Goal: Task Accomplishment & Management: Complete application form

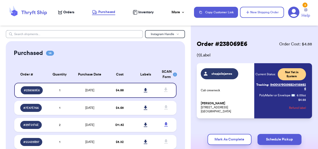
click at [26, 35] on input "text" at bounding box center [74, 34] width 137 height 8
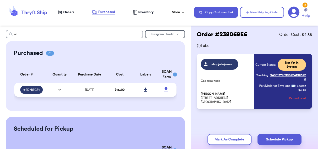
type input "ali"
click at [144, 90] on icon at bounding box center [146, 89] width 4 height 5
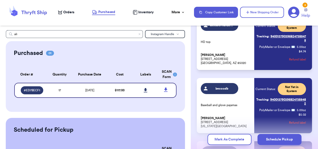
scroll to position [694, 0]
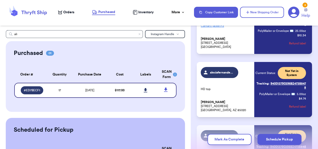
click at [164, 7] on nav "Orders Purchased Inventory More Stats Completed Orders Payments Payouts Copy Cu…" at bounding box center [185, 12] width 265 height 17
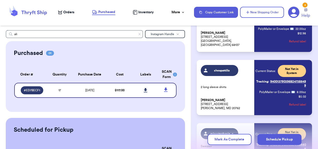
scroll to position [860, 0]
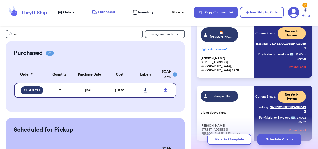
click at [290, 72] on button "Refund label" at bounding box center [297, 66] width 17 height 11
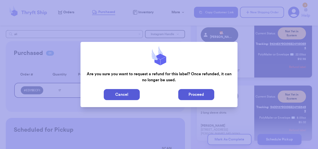
click at [201, 98] on button "Proceed" at bounding box center [196, 94] width 36 height 11
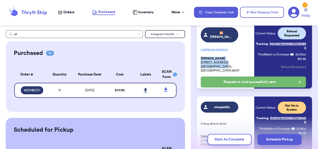
drag, startPoint x: 226, startPoint y: 86, endPoint x: 200, endPoint y: 80, distance: 26.3
click at [200, 80] on div "ali .[PERSON_NAME] Lightening shorts + 5 [PERSON_NAME] [STREET_ADDRESS] Current…" at bounding box center [254, 55] width 115 height 66
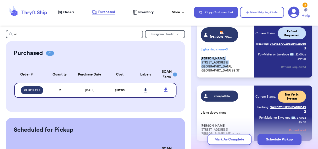
copy p "[PERSON_NAME] [STREET_ADDRESS]"
drag, startPoint x: 200, startPoint y: 80, endPoint x: 170, endPoint y: 49, distance: 43.0
click at [170, 49] on div "Purchased 01 Order # Qty Labels SCAN # ED7BECF1 17 Order # Quantity Purchase Da…" at bounding box center [95, 76] width 179 height 71
drag, startPoint x: 226, startPoint y: 88, endPoint x: 196, endPoint y: 77, distance: 31.6
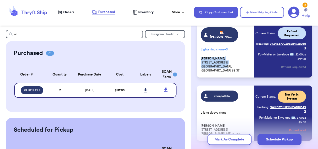
drag, startPoint x: 196, startPoint y: 77, endPoint x: 208, endPoint y: 80, distance: 11.5
copy p "[PERSON_NAME] [STREET_ADDRESS]"
click at [251, 7] on button "New Shipping Order" at bounding box center [262, 12] width 44 height 11
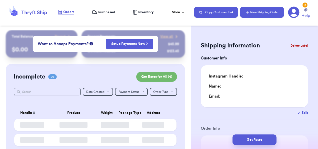
type input "0"
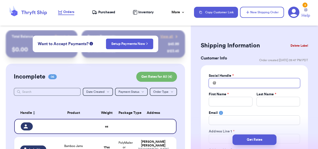
click at [221, 85] on input "Total Amount Paid" at bounding box center [254, 83] width 91 height 10
type input "a"
type input "al"
type input "ali"
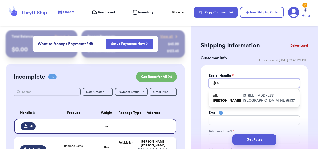
type input "ali."
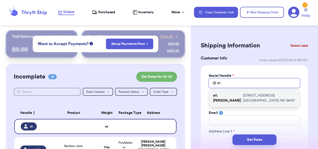
type input "ali."
click at [243, 96] on p "[STREET_ADDRESS]" at bounding box center [269, 98] width 53 height 10
type input "ali.[PERSON_NAME]"
type input "[PERSON_NAME]"
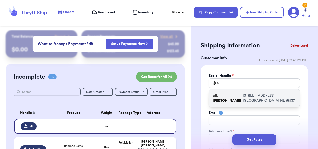
type input "[EMAIL_ADDRESS][DOMAIN_NAME]"
type input "[STREET_ADDRESS]"
type input "Apt 212"
type input "[GEOGRAPHIC_DATA]"
select select "NE"
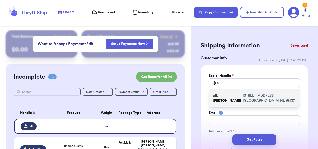
type input "68137"
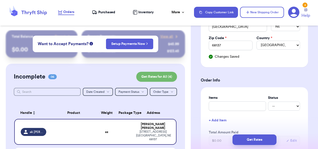
scroll to position [183, 0]
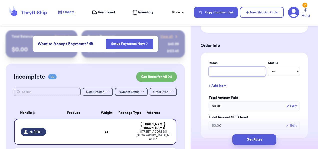
click at [227, 68] on input "text" at bounding box center [237, 72] width 57 height 10
type input "m"
type input "mu"
type input "mul"
type input "mult"
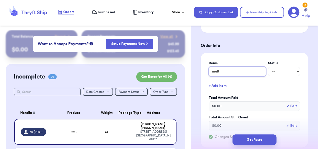
type input "multi"
type input "multip"
type input "multipl"
type input "multiple"
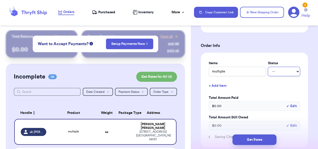
click at [283, 71] on select "-- Paid Owes" at bounding box center [284, 71] width 32 height 9
select select "paid"
click at [268, 67] on select "-- Paid Owes" at bounding box center [284, 71] width 32 height 9
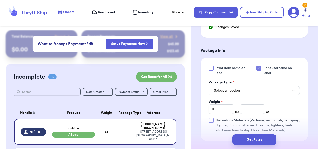
scroll to position [293, 0]
click at [248, 89] on button "Select an option" at bounding box center [254, 90] width 91 height 10
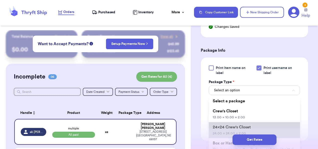
click at [233, 125] on span "24x24 Crew's Closet" at bounding box center [232, 127] width 38 height 4
type input "24"
type input "2"
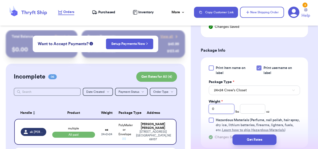
click at [222, 106] on input "0" at bounding box center [222, 109] width 26 height 10
type input "4"
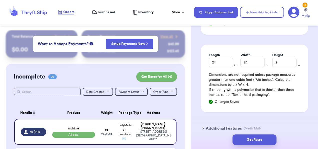
scroll to position [409, 0]
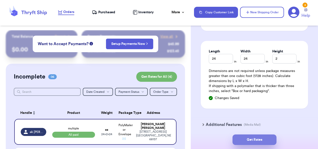
type input "4"
click at [250, 140] on button "Get Rates" at bounding box center [255, 139] width 44 height 11
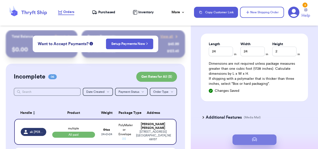
scroll to position [0, 0]
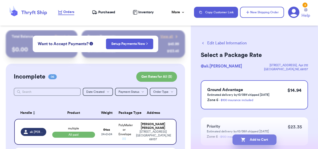
click at [252, 141] on button "Add to Cart" at bounding box center [255, 139] width 44 height 11
select select "paid"
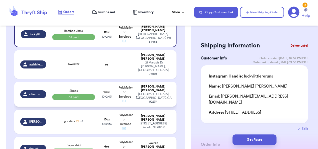
scroll to position [98, 0]
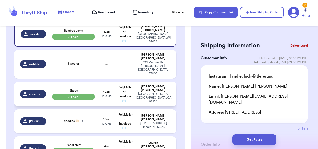
click at [111, 109] on td "10 oz 10 x 2 x 13" at bounding box center [107, 121] width 18 height 24
type input "goodies 🫶🏻"
select select "unknown"
type input "0"
type input "10"
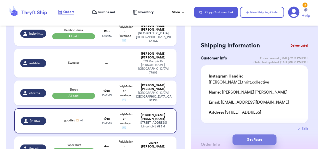
click at [251, 137] on button "Get Rates" at bounding box center [255, 139] width 44 height 11
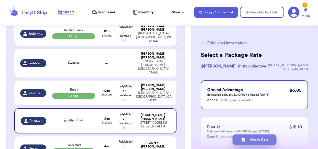
click at [251, 139] on button "Add to Cart" at bounding box center [255, 139] width 44 height 11
select select "paid"
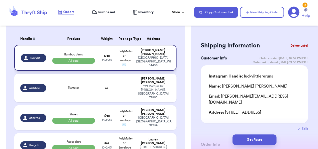
scroll to position [74, 0]
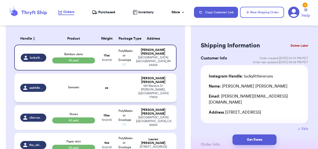
click at [73, 85] on div "Sweater" at bounding box center [73, 87] width 11 height 5
type input "Sweater"
select select "unknown"
type input "0"
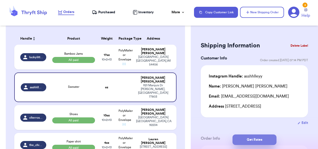
click at [264, 141] on button "Get Rates" at bounding box center [255, 139] width 44 height 11
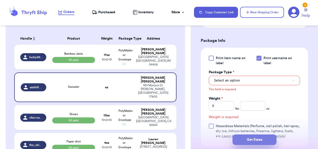
scroll to position [234, 0]
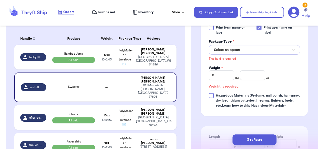
click at [278, 49] on button "Select an option" at bounding box center [254, 50] width 91 height 10
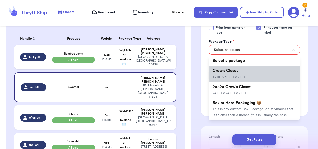
click at [252, 68] on li "Crew's Closet 13.00 x 10.00 x 2.00" at bounding box center [254, 74] width 91 height 16
type input "13"
type input "10"
type input "2"
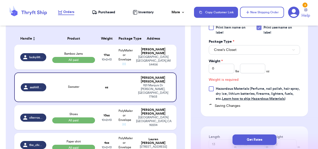
scroll to position [227, 0]
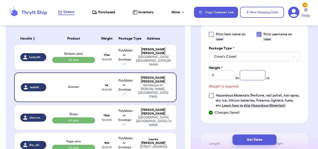
click at [255, 75] on input "number" at bounding box center [253, 75] width 26 height 10
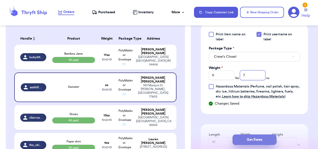
type input "7"
click at [248, 138] on button "Get Rates" at bounding box center [255, 139] width 44 height 11
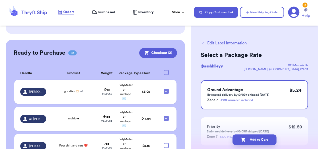
scroll to position [261, 0]
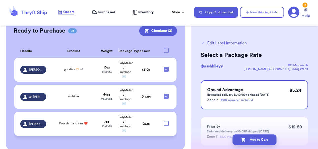
click at [164, 121] on div at bounding box center [166, 123] width 5 height 5
click at [166, 120] on input "checkbox" at bounding box center [166, 120] width 0 height 0
checkbox input "true"
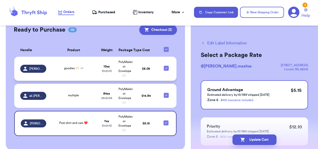
scroll to position [226, 0]
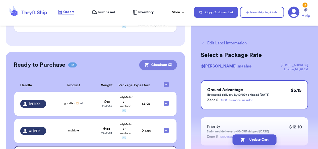
click at [156, 60] on button "Checkout ( 3 )" at bounding box center [158, 65] width 38 height 10
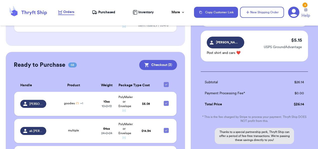
scroll to position [137, 0]
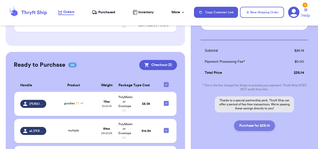
click at [255, 120] on button "Purchase for $26.14" at bounding box center [254, 125] width 41 height 11
checkbox input "false"
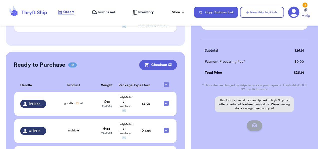
scroll to position [84, 0]
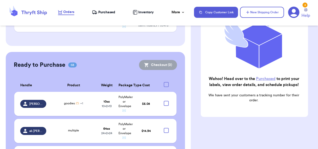
checkbox input "true"
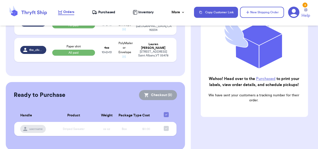
click at [109, 14] on span "Purchased" at bounding box center [106, 12] width 17 height 5
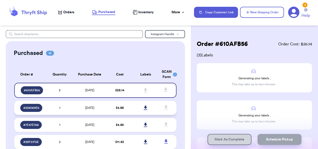
click at [97, 105] on td "[DATE]" at bounding box center [90, 108] width 34 height 14
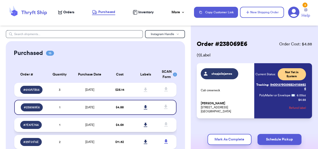
click at [120, 125] on span "$ 4.65" at bounding box center [120, 124] width 8 height 3
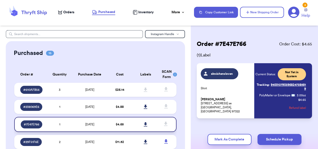
click at [144, 122] on icon at bounding box center [146, 124] width 4 height 4
click at [144, 106] on icon at bounding box center [146, 106] width 4 height 4
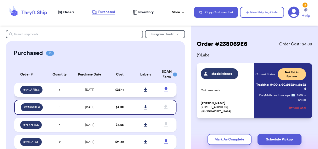
click at [141, 87] on link at bounding box center [145, 89] width 11 height 11
